Goal: Navigation & Orientation: Find specific page/section

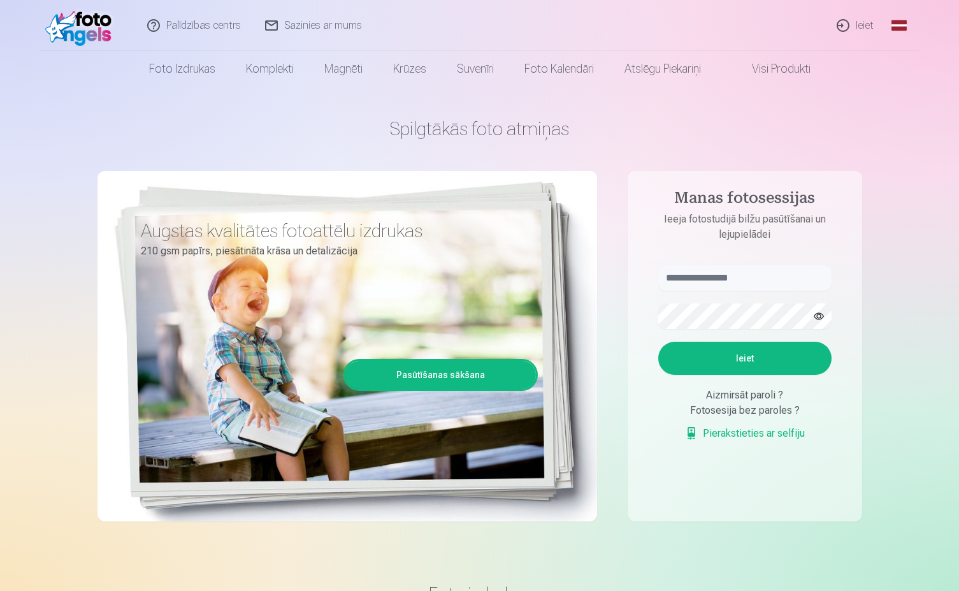
click at [859, 20] on link "Ieiet" at bounding box center [856, 25] width 61 height 51
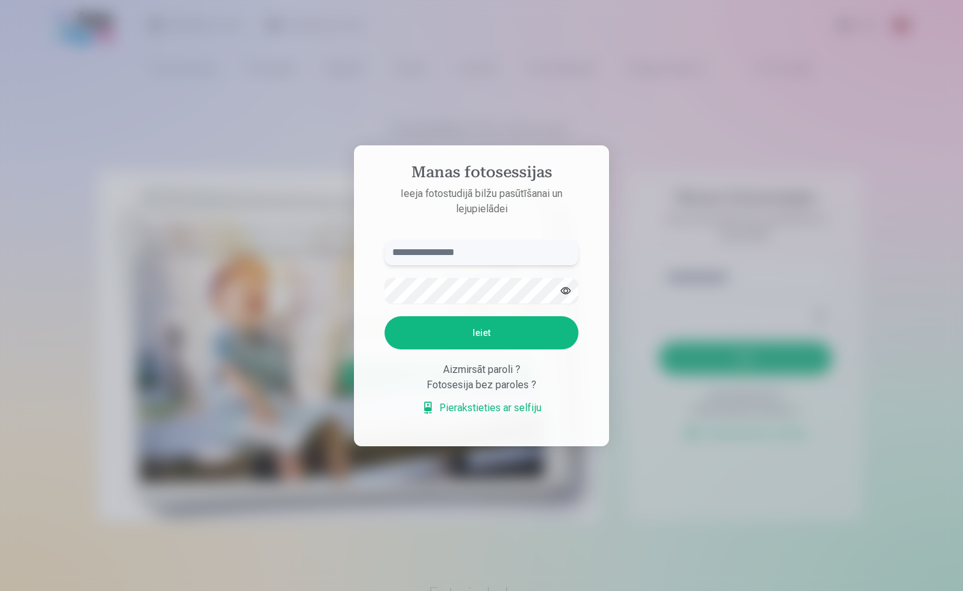
click at [431, 251] on input "text" at bounding box center [481, 252] width 194 height 25
click at [507, 383] on div "Fotosesija bez paroles ?" at bounding box center [481, 384] width 194 height 15
click at [298, 157] on div at bounding box center [481, 295] width 963 height 591
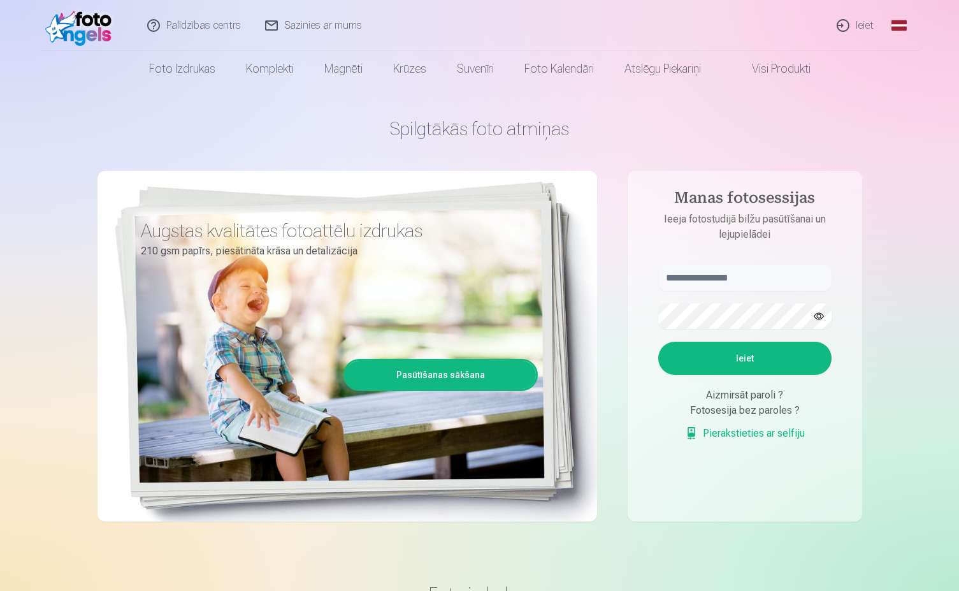
drag, startPoint x: 959, startPoint y: 88, endPoint x: 120, endPoint y: 115, distance: 838.7
click at [120, 115] on div "Spilgtākās foto atmiņas Augstas kvalitātes fotoattēlu izdrukas 210 gsm papīrs, …" at bounding box center [480, 319] width 765 height 465
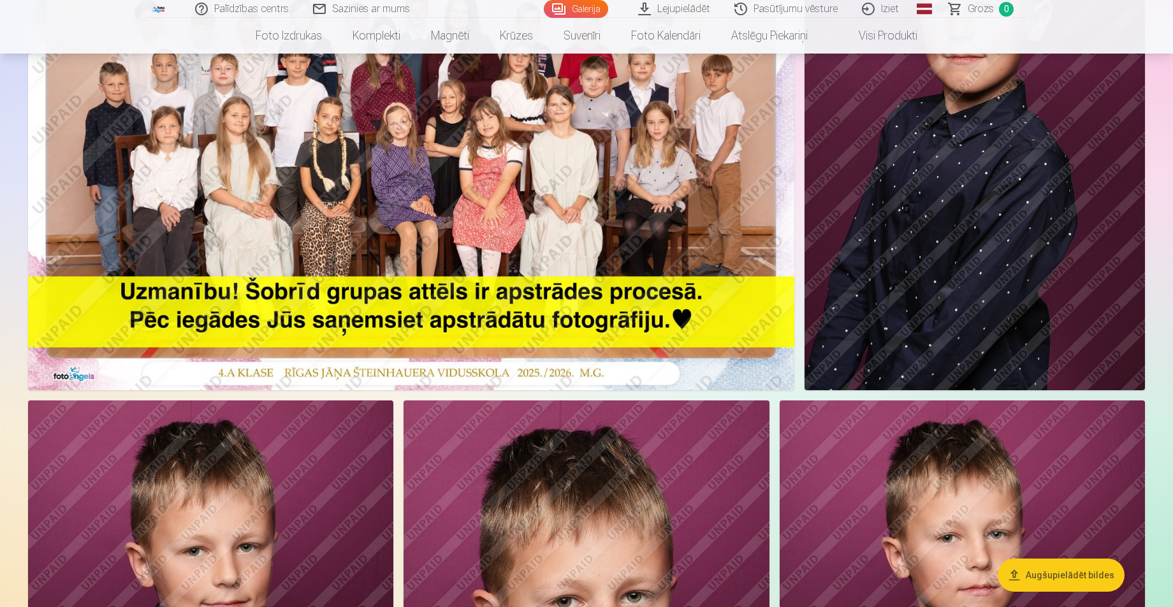
scroll to position [164, 0]
